Goal: Task Accomplishment & Management: Manage account settings

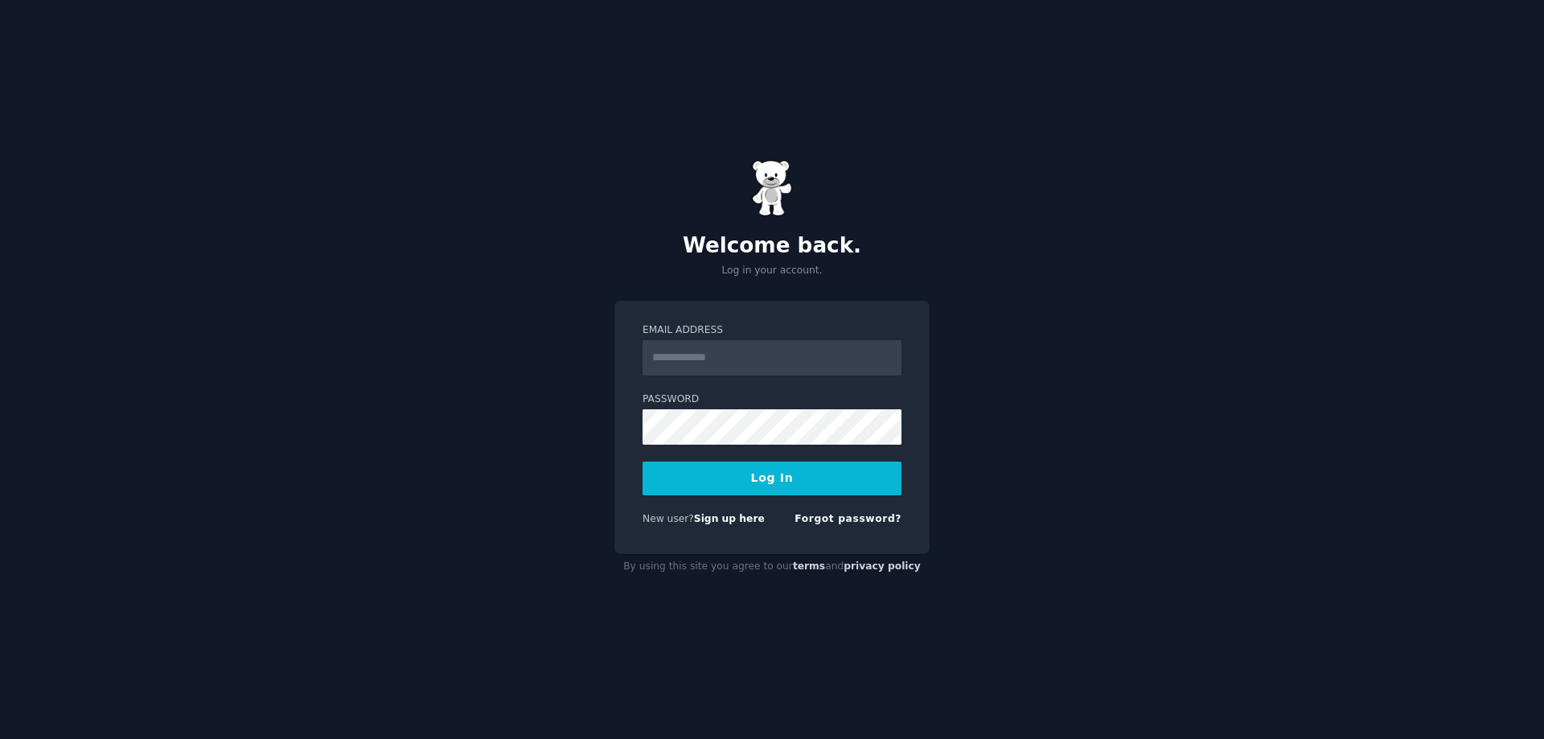
click at [833, 355] on input "Email Address" at bounding box center [771, 357] width 259 height 35
type input "**********"
click at [802, 472] on button "Log In" at bounding box center [771, 478] width 259 height 34
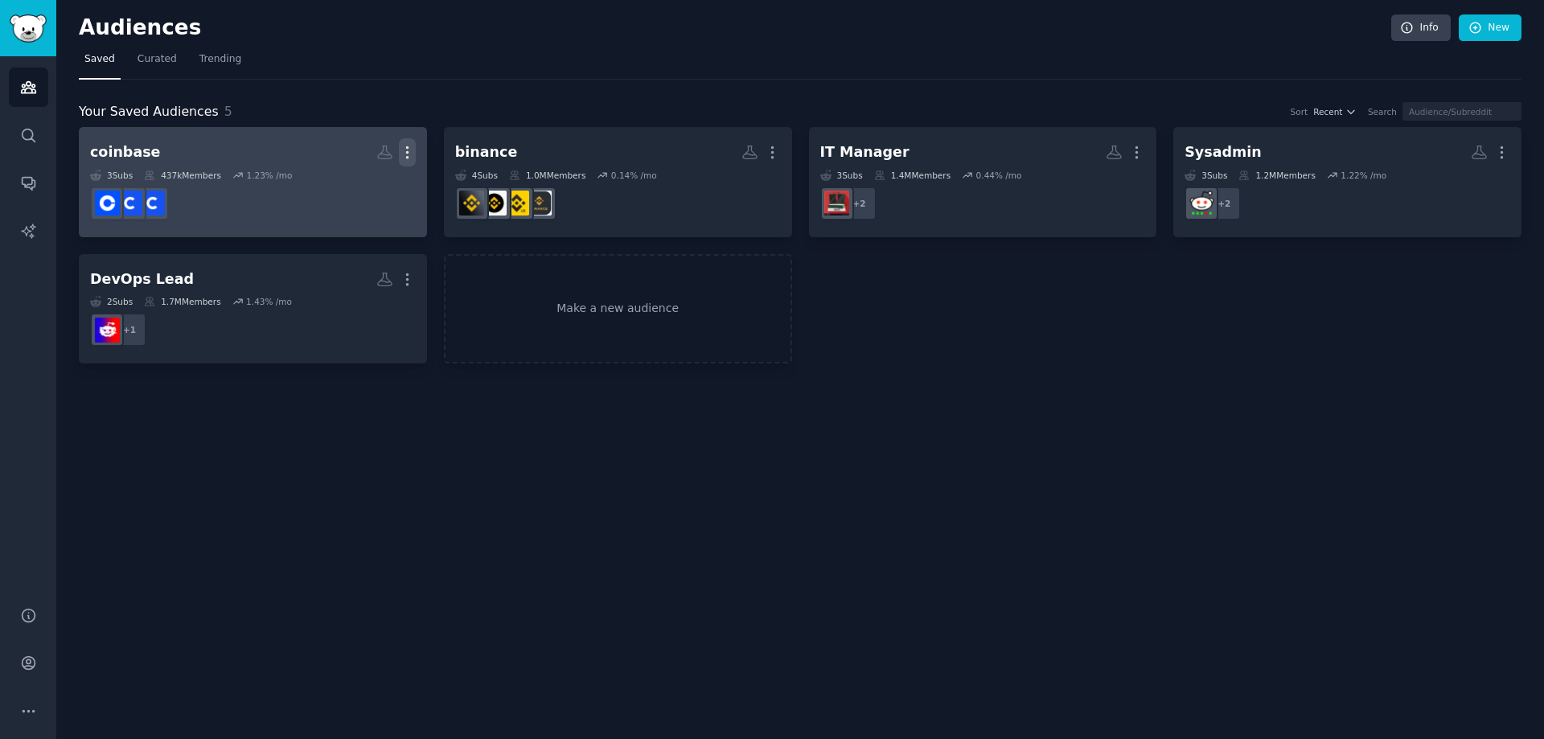
click at [411, 158] on icon "button" at bounding box center [407, 152] width 17 height 17
click at [356, 189] on p "Delete" at bounding box center [363, 186] width 37 height 17
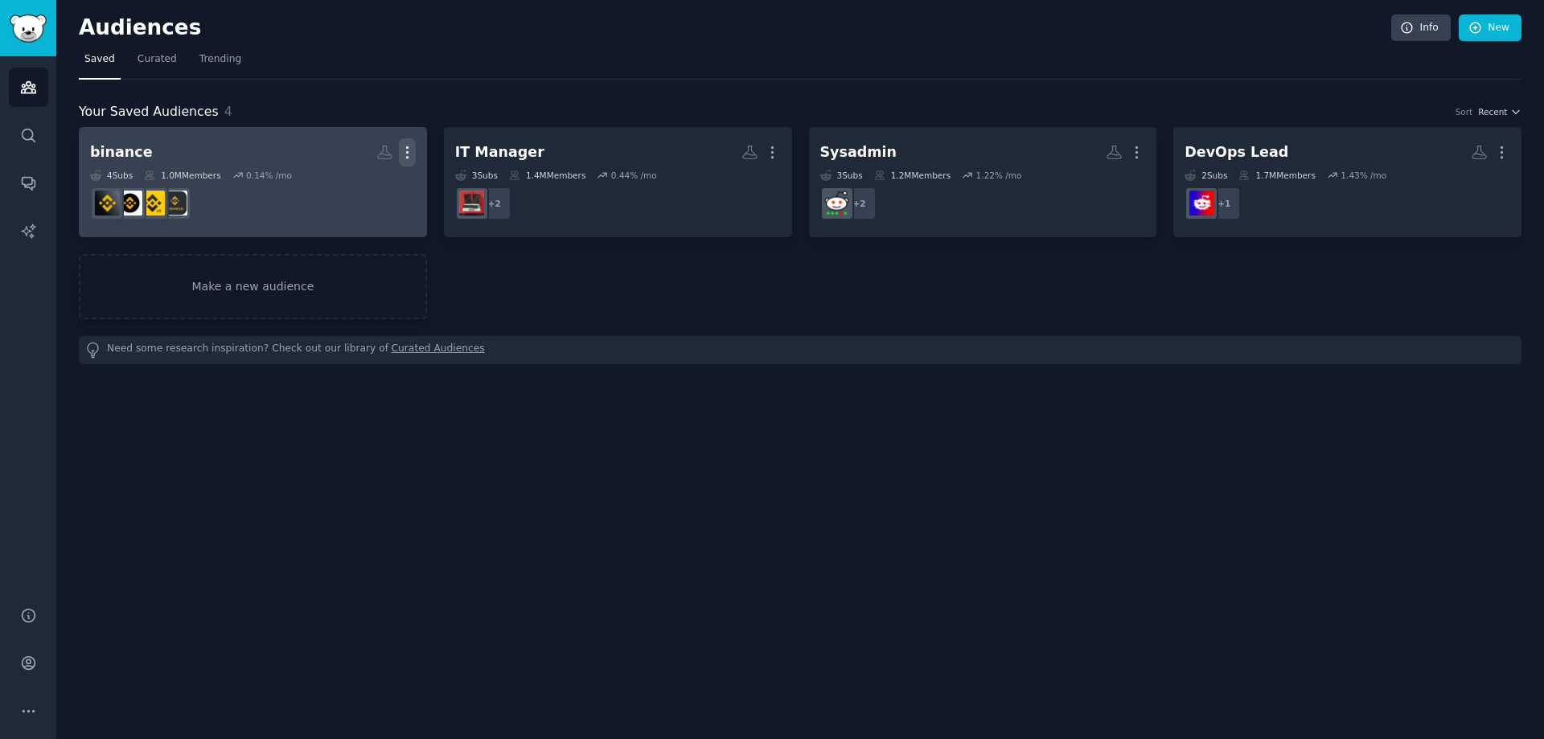
click at [400, 153] on icon "button" at bounding box center [407, 152] width 17 height 17
click at [380, 187] on p "Delete" at bounding box center [363, 186] width 37 height 17
